Goal: Communication & Community: Answer question/provide support

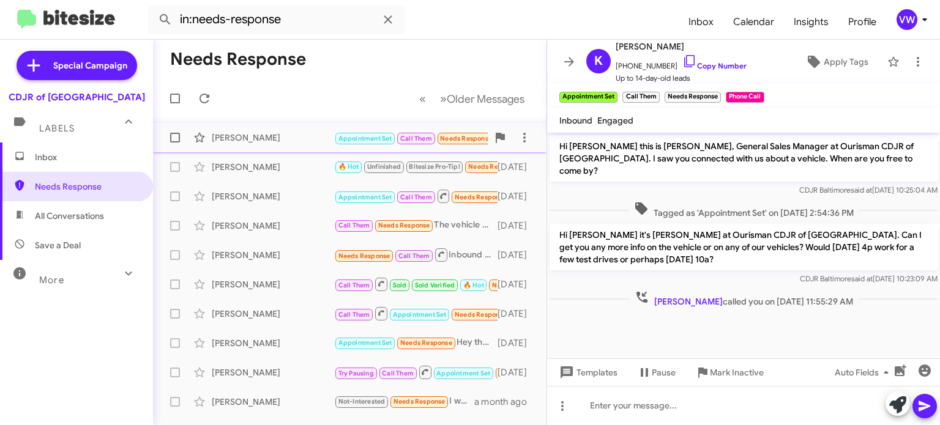
click at [460, 138] on span "Needs Response" at bounding box center [466, 139] width 52 height 8
click at [461, 136] on small "Needs Response" at bounding box center [466, 139] width 58 height 12
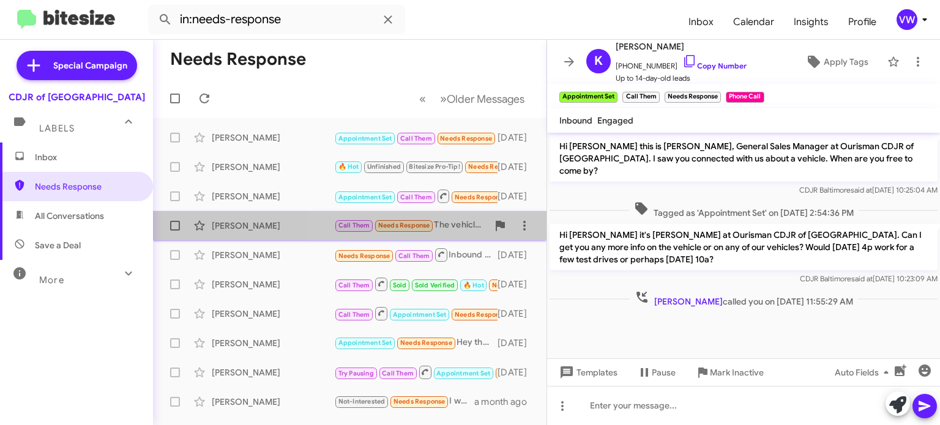
click at [401, 226] on span "Needs Response" at bounding box center [404, 226] width 52 height 8
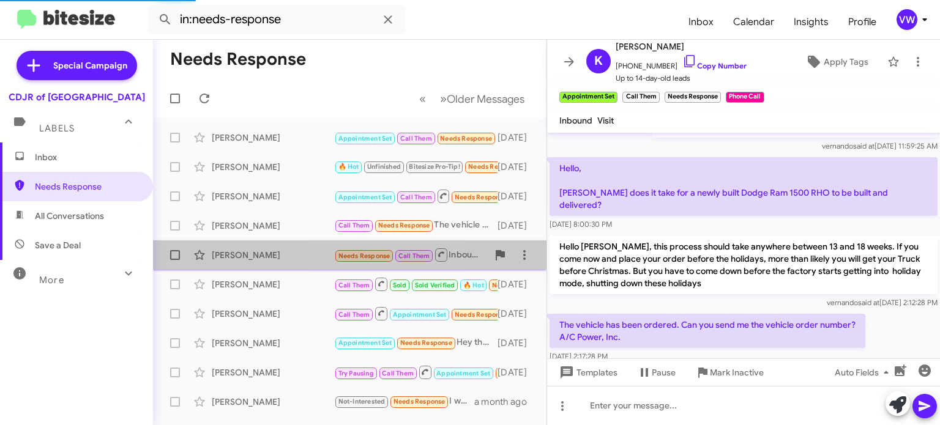
click at [369, 253] on span "Needs Response" at bounding box center [364, 256] width 52 height 8
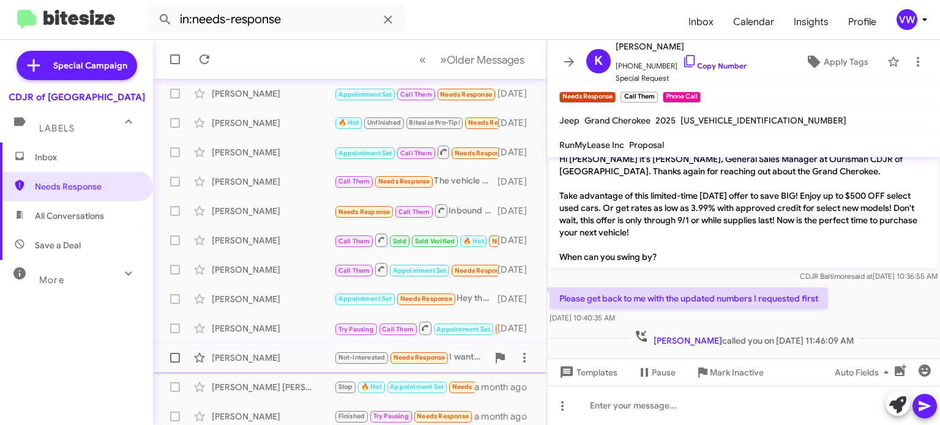
scroll to position [47, 0]
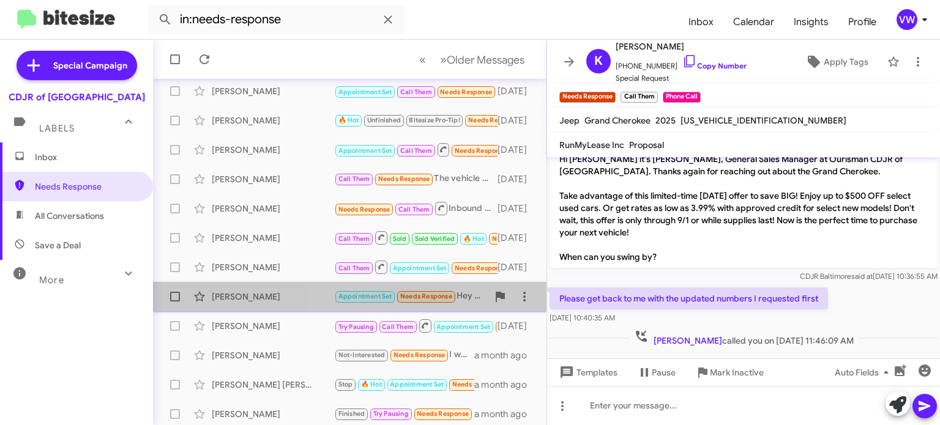
click at [449, 294] on span "Needs Response" at bounding box center [426, 296] width 52 height 8
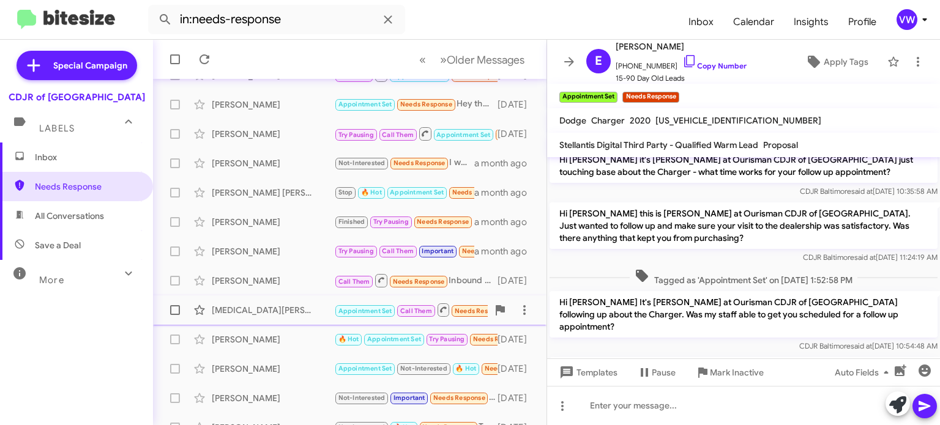
scroll to position [285, 0]
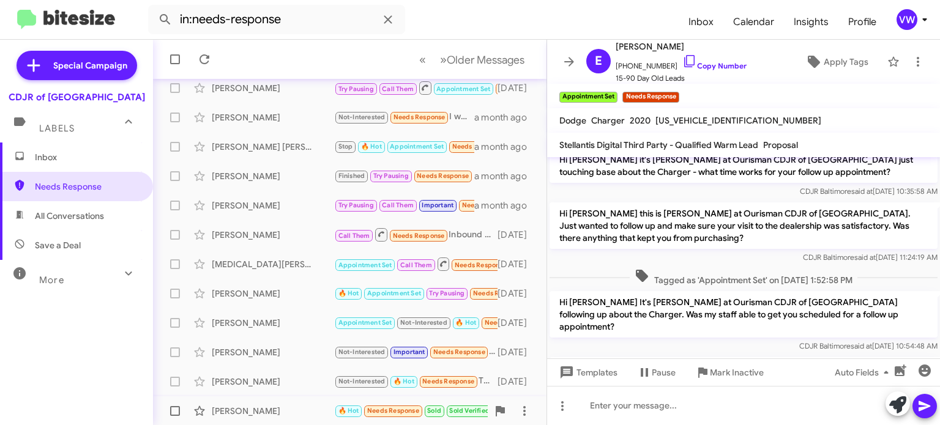
click at [396, 415] on small "Needs Response" at bounding box center [393, 412] width 58 height 12
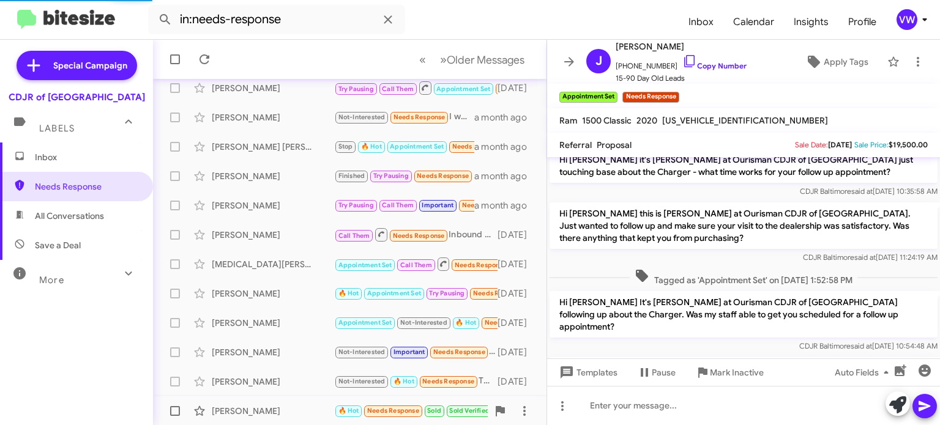
scroll to position [136, 0]
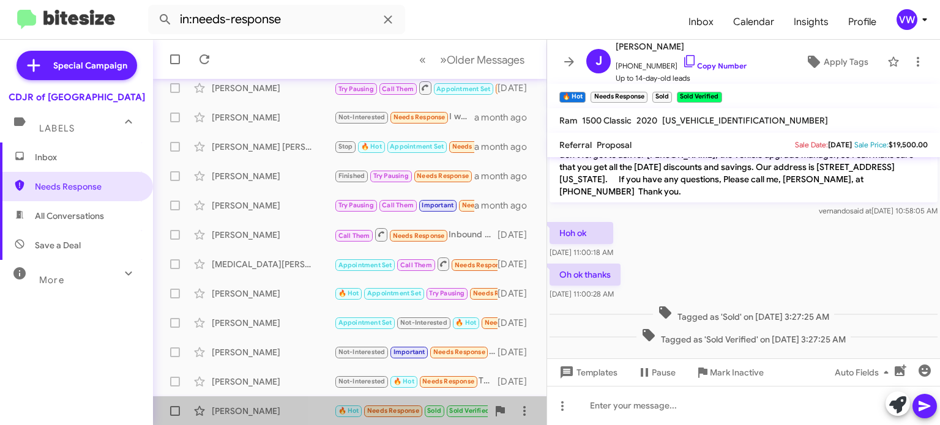
click at [400, 410] on span "Needs Response" at bounding box center [393, 411] width 52 height 8
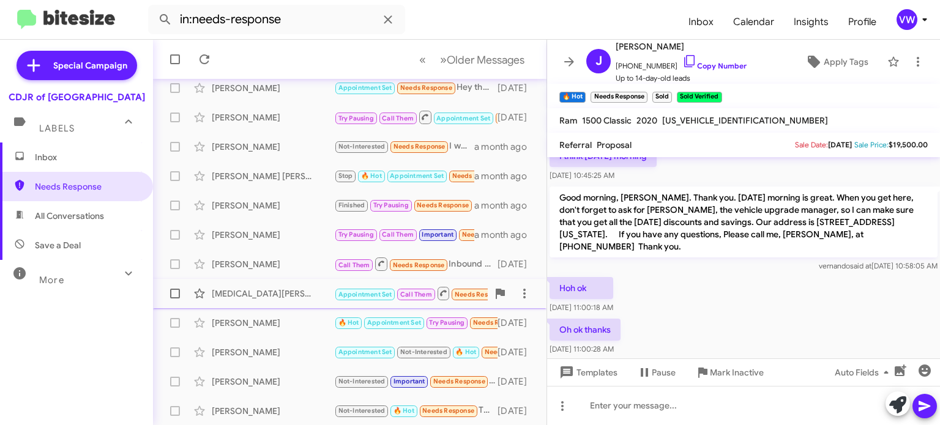
scroll to position [269, 0]
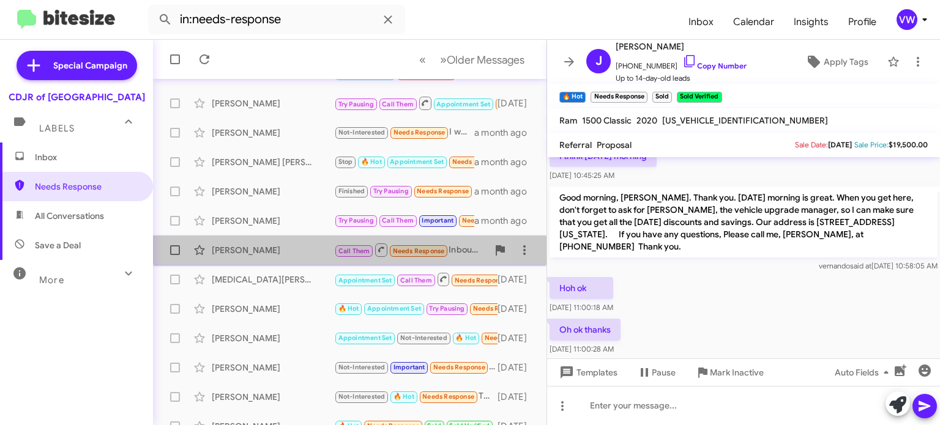
click at [296, 255] on div "[PERSON_NAME]" at bounding box center [273, 250] width 122 height 12
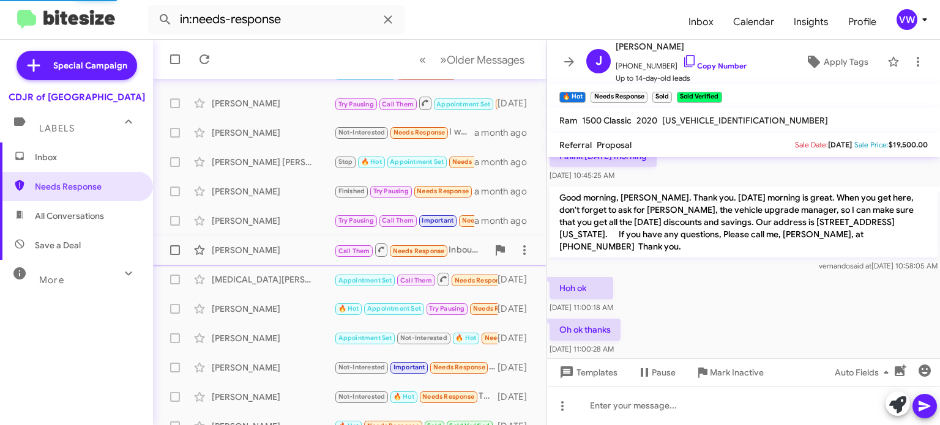
scroll to position [71, 0]
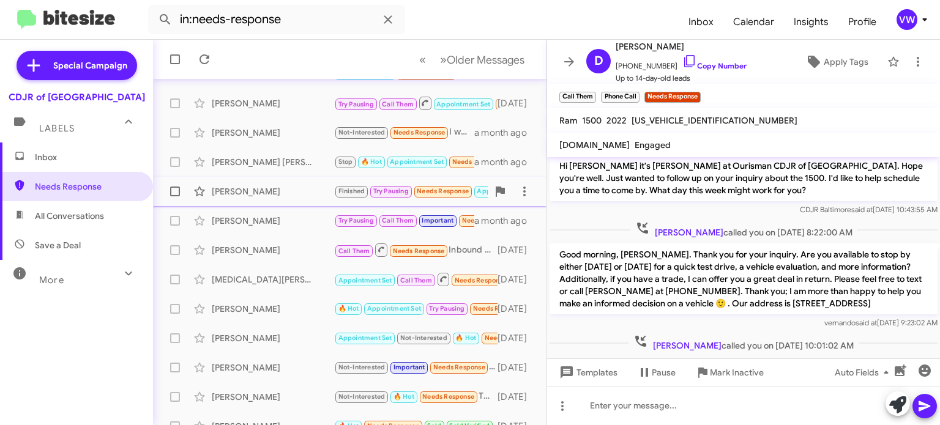
click at [309, 182] on div "[PERSON_NAME] Finished Try Pausing Needs Response Appointment Set 🔥 Hot Sold So…" at bounding box center [350, 191] width 374 height 24
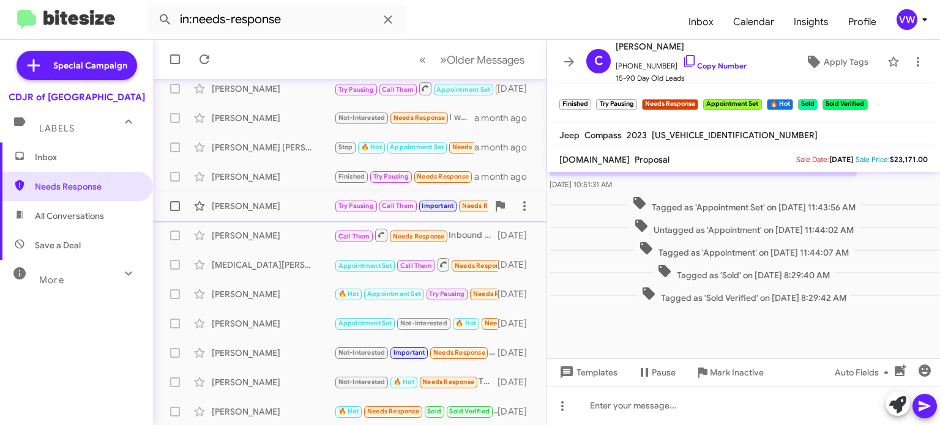
scroll to position [285, 0]
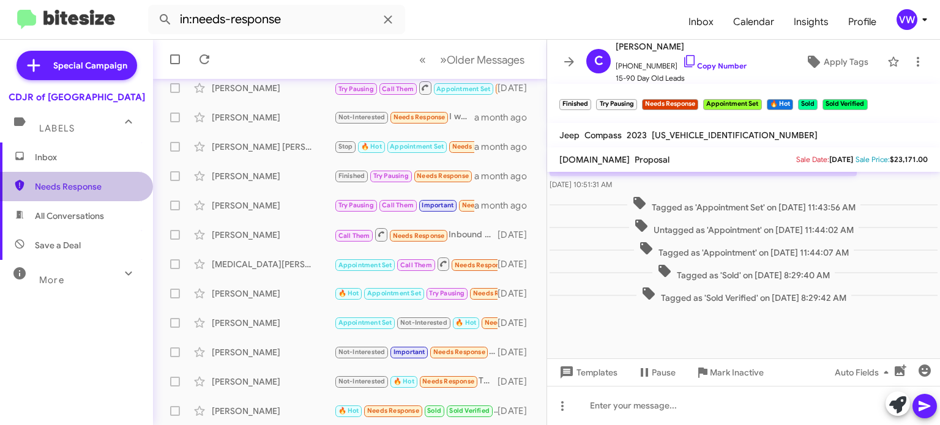
click at [99, 194] on span "Needs Response" at bounding box center [76, 186] width 153 height 29
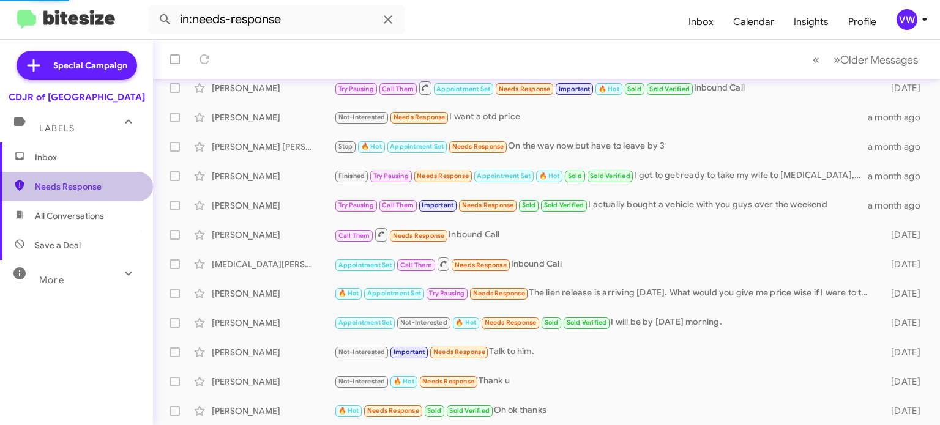
click at [99, 194] on span "Needs Response" at bounding box center [76, 186] width 153 height 29
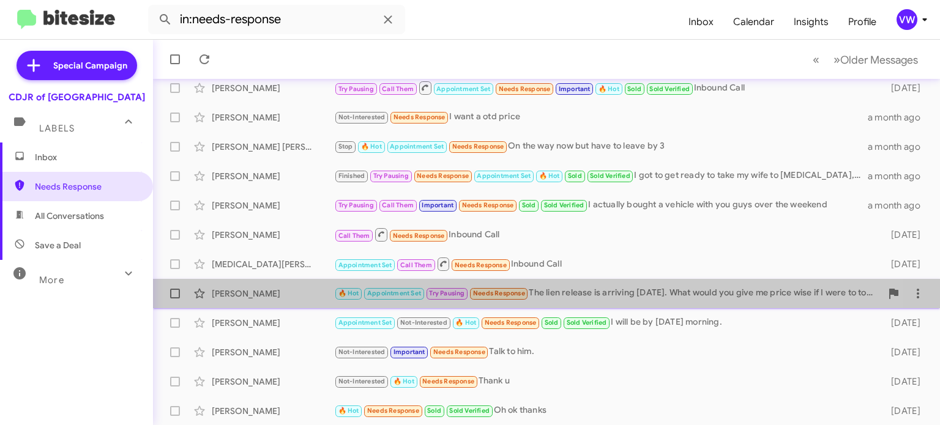
click at [300, 283] on div "[PERSON_NAME] 🔥 Hot Appointment Set Try Pausing Needs Response The lien release…" at bounding box center [546, 293] width 767 height 24
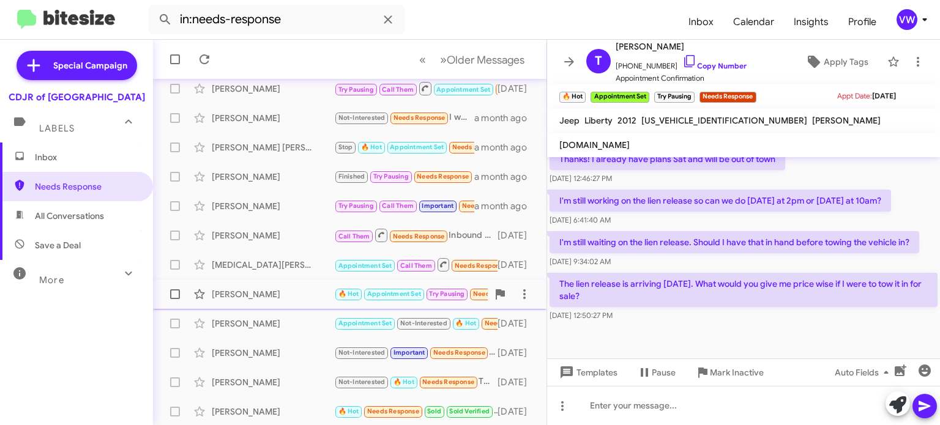
scroll to position [285, 0]
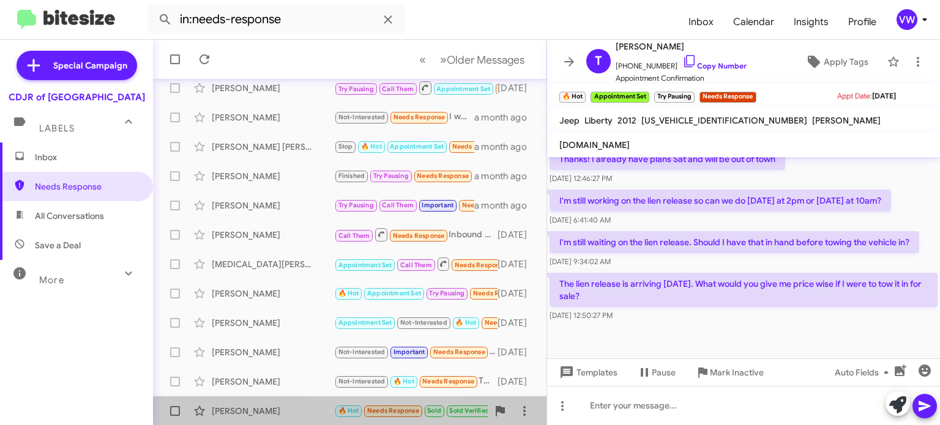
click at [363, 412] on span "🔥 Hot Needs Response Sold Sold Verified" at bounding box center [414, 411] width 160 height 14
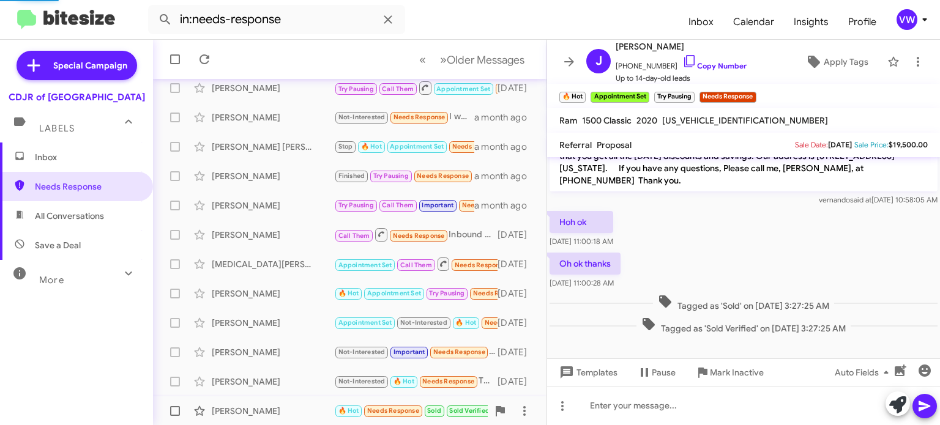
scroll to position [136, 0]
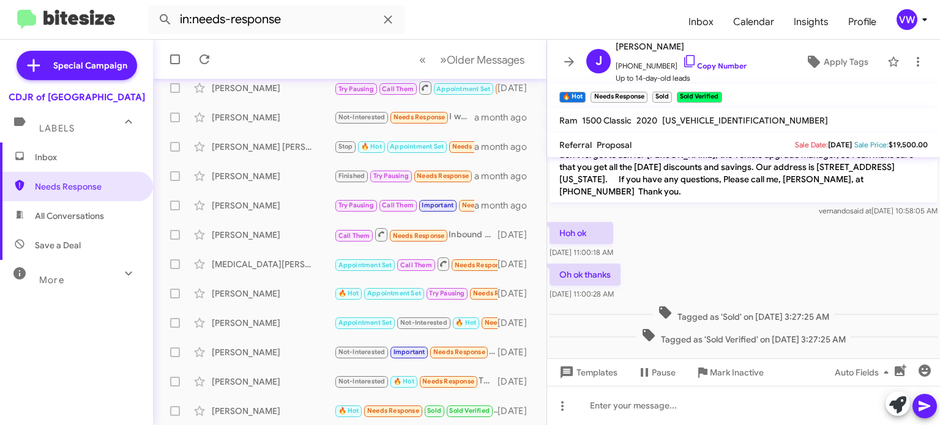
click at [796, 234] on div "Hoh ok [DATE] 11:00:18 AM" at bounding box center [743, 241] width 393 height 42
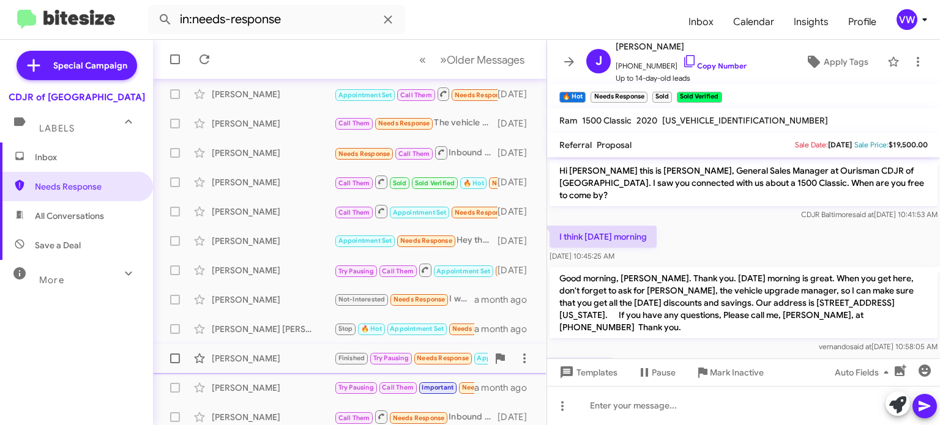
scroll to position [104, 0]
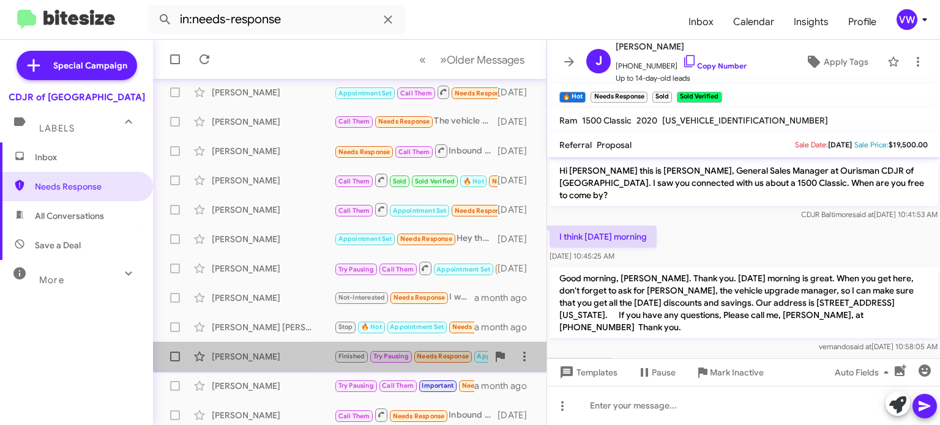
click at [434, 359] on span "Needs Response" at bounding box center [443, 356] width 52 height 8
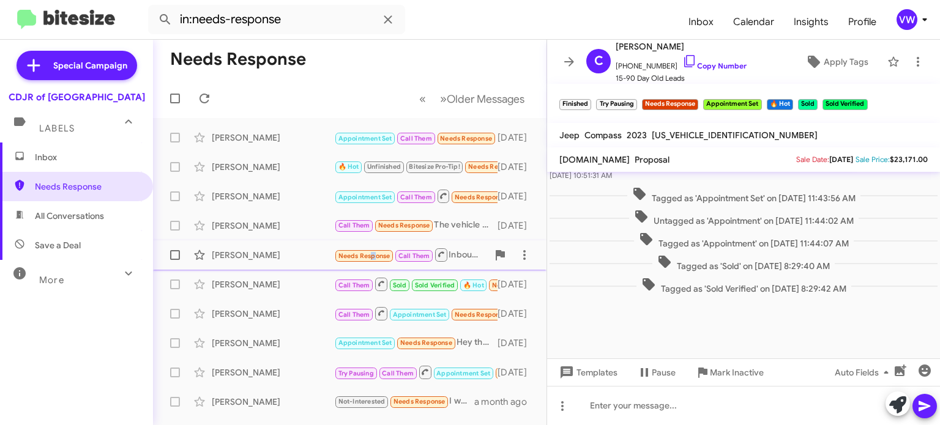
click at [365, 257] on span "Needs Response" at bounding box center [364, 256] width 52 height 8
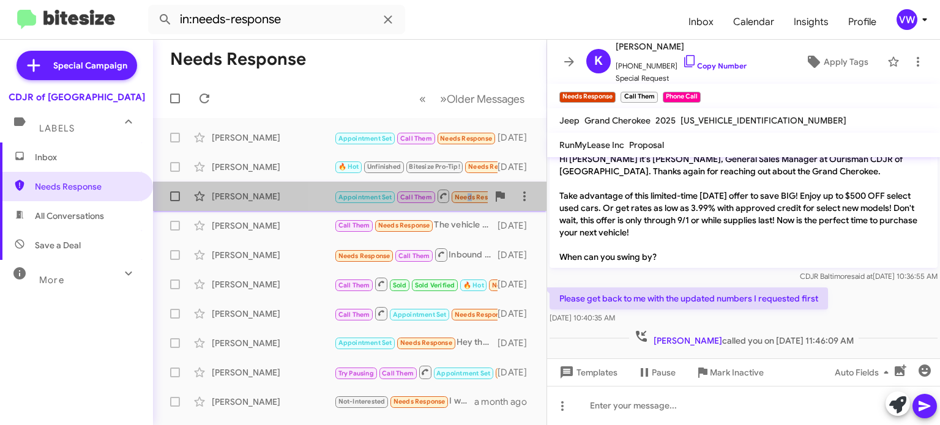
click at [467, 202] on small "Needs Response" at bounding box center [481, 198] width 58 height 12
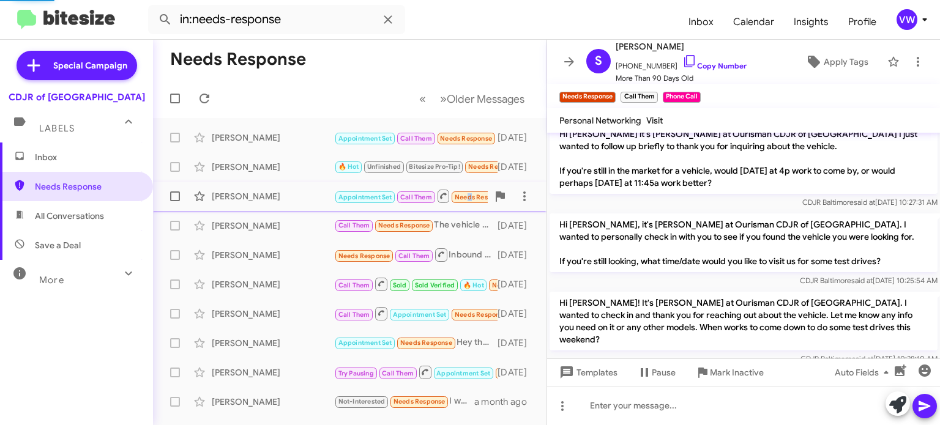
scroll to position [1346, 0]
